Goal: Navigation & Orientation: Find specific page/section

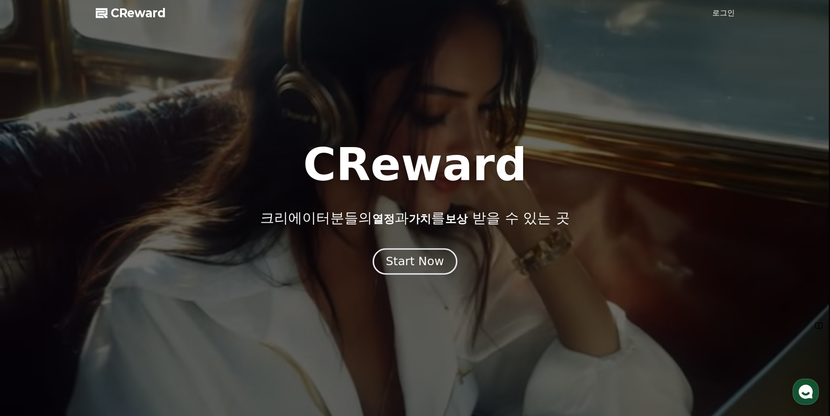
click at [428, 259] on div "Start Now" at bounding box center [415, 262] width 58 height 16
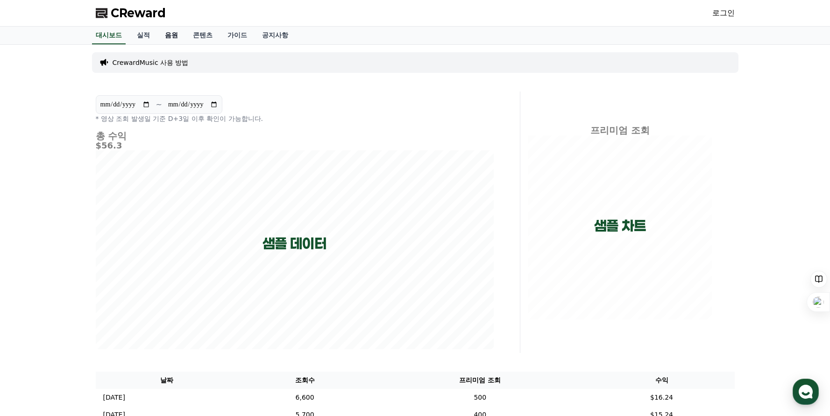
click at [158, 34] on link "음원" at bounding box center [171, 36] width 28 height 18
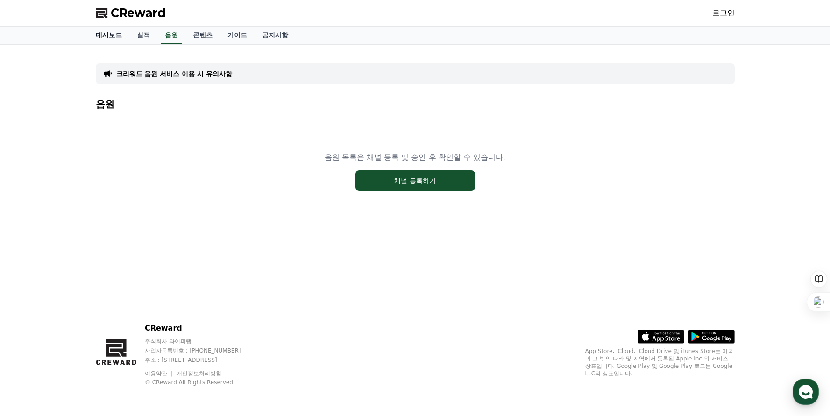
click at [107, 35] on link "대시보드" at bounding box center [108, 36] width 41 height 18
